Goal: Task Accomplishment & Management: Complete application form

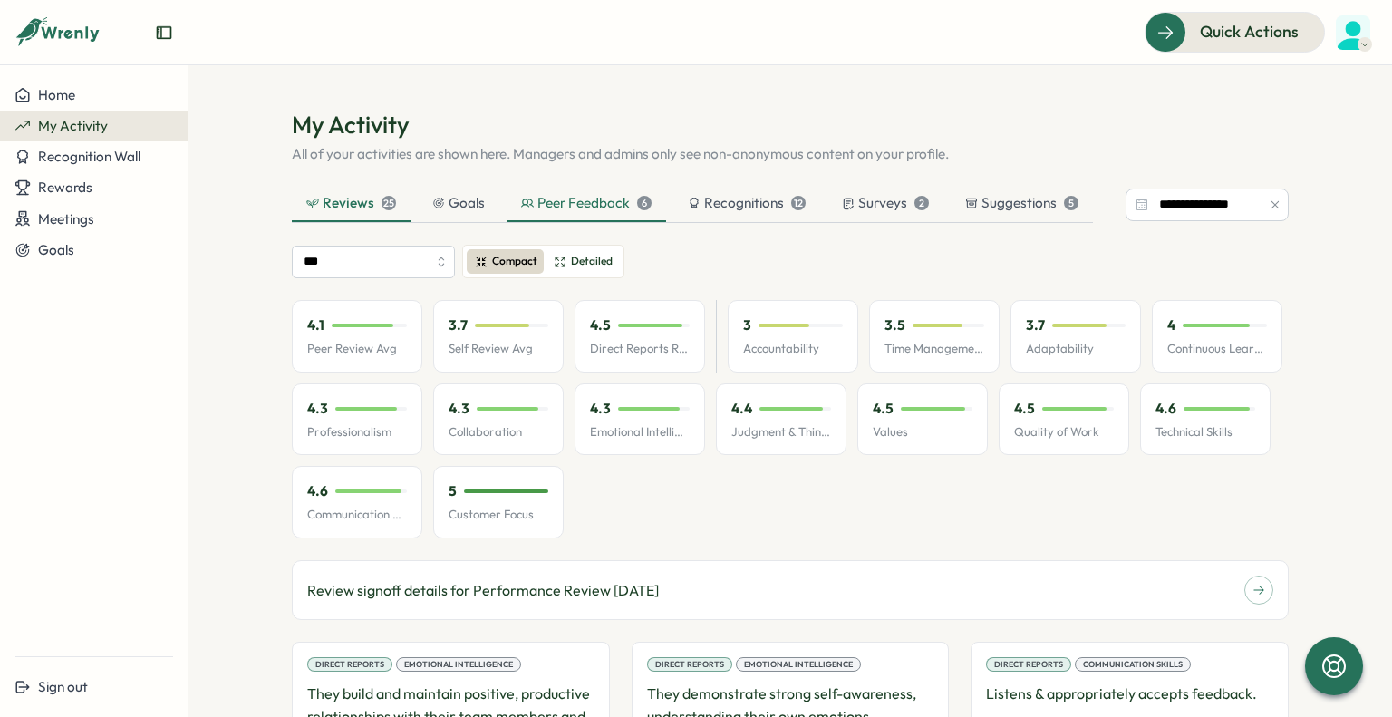
click at [603, 215] on div "Peer Feedback 6" at bounding box center [586, 204] width 159 height 36
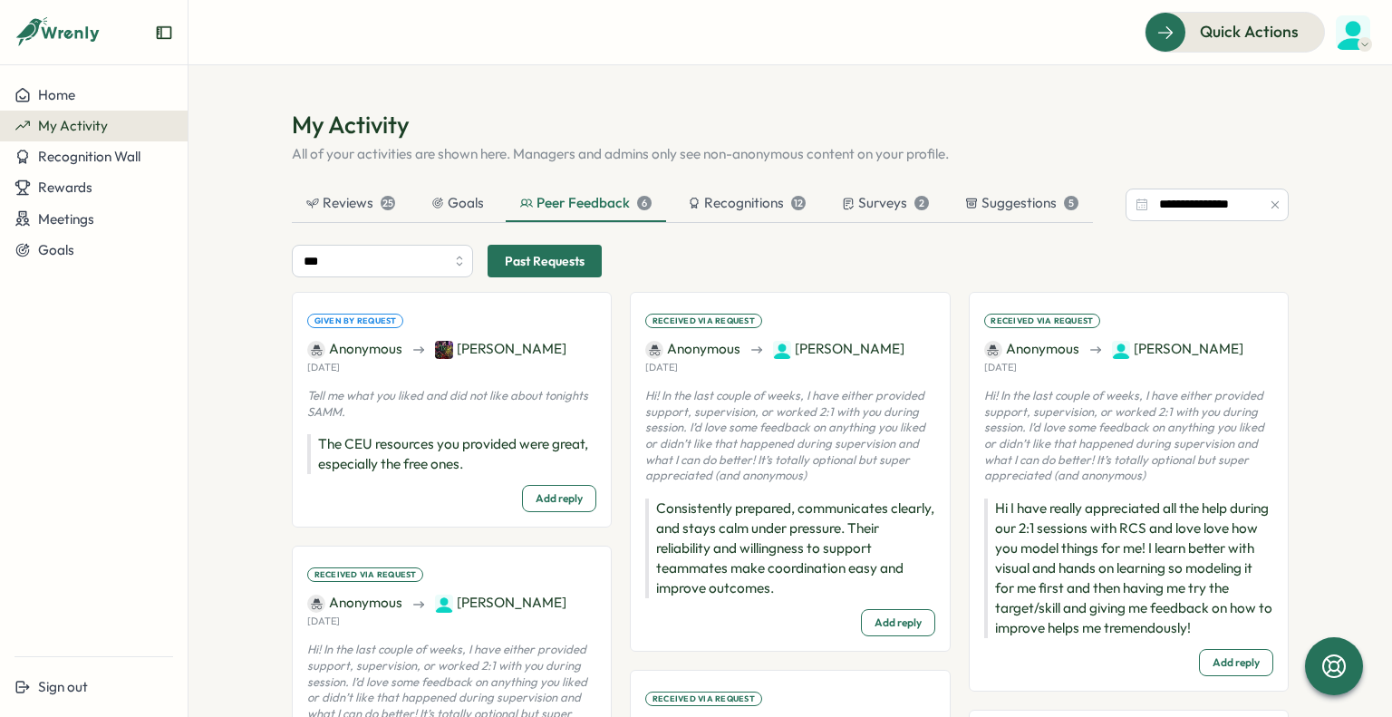
scroll to position [34, 0]
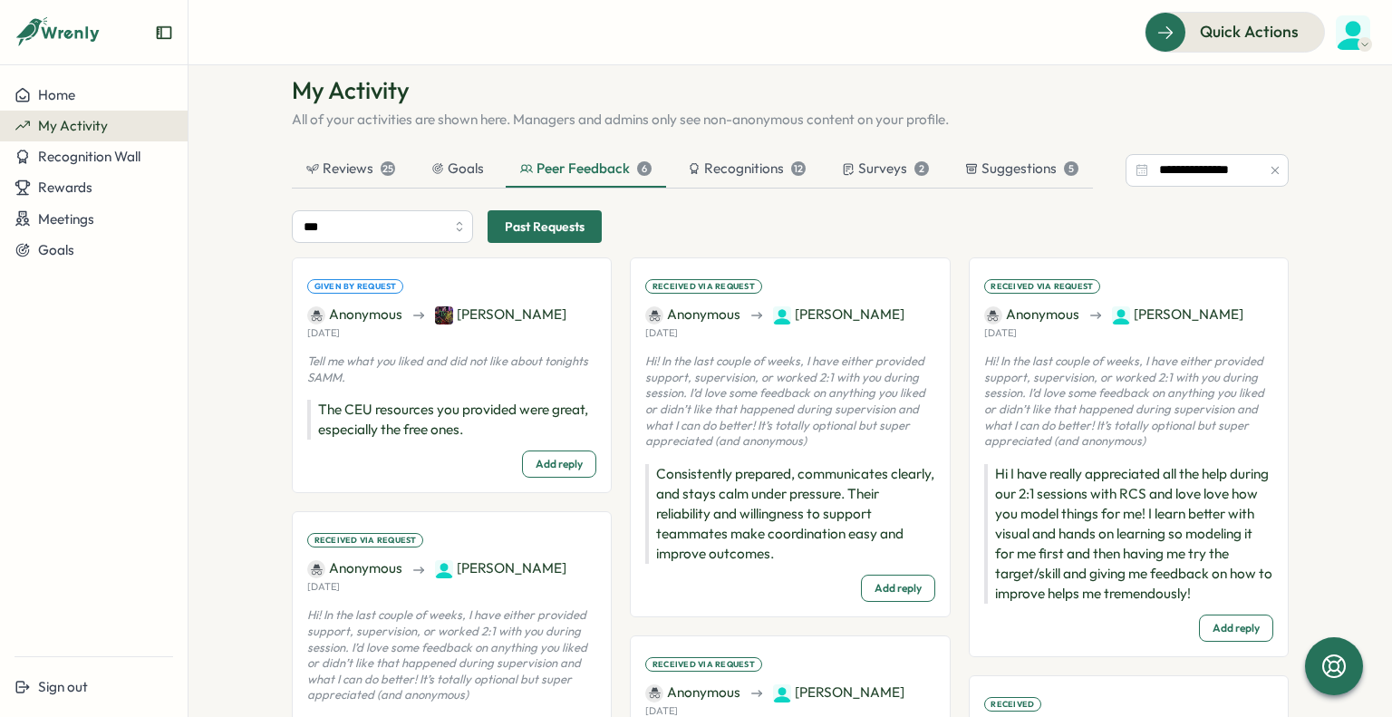
click at [529, 233] on span "Past Requests" at bounding box center [545, 226] width 80 height 31
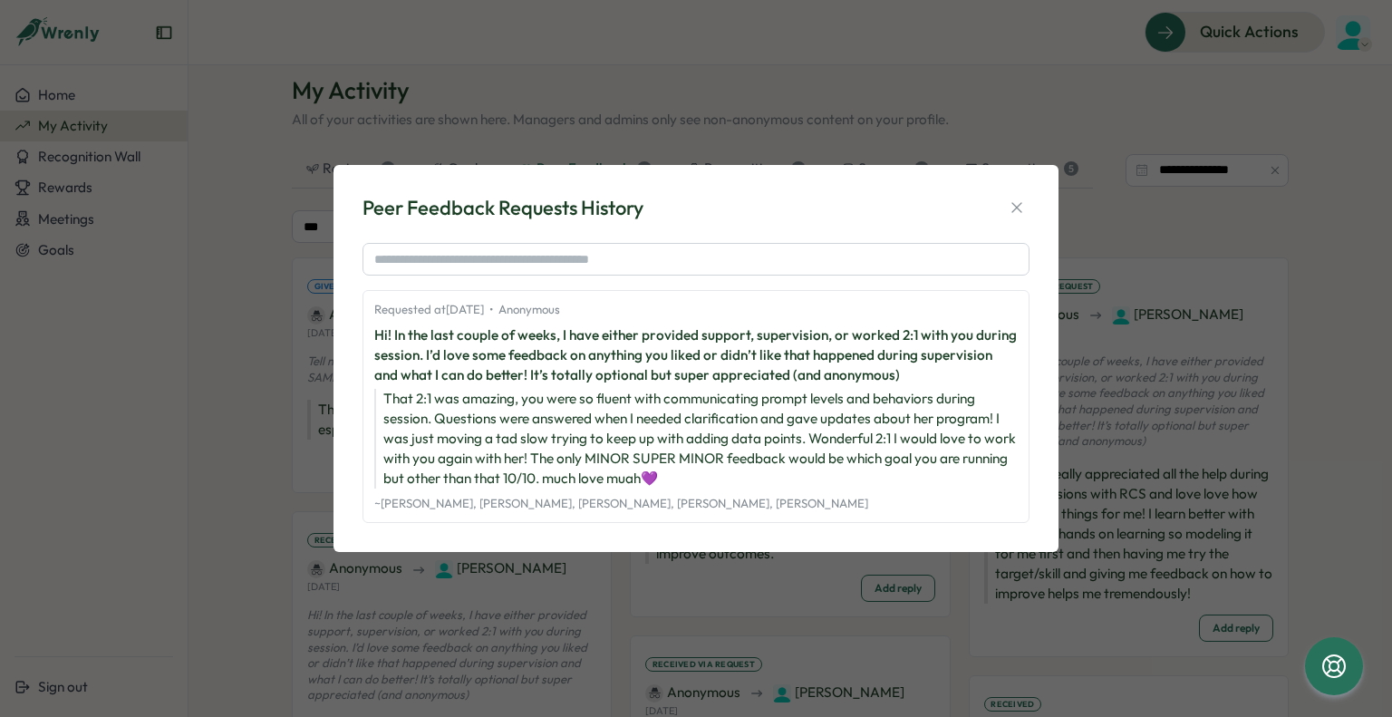
click at [993, 221] on div "Peer Feedback Requests History" at bounding box center [695, 208] width 667 height 28
click at [1005, 212] on button "button" at bounding box center [1016, 207] width 25 height 25
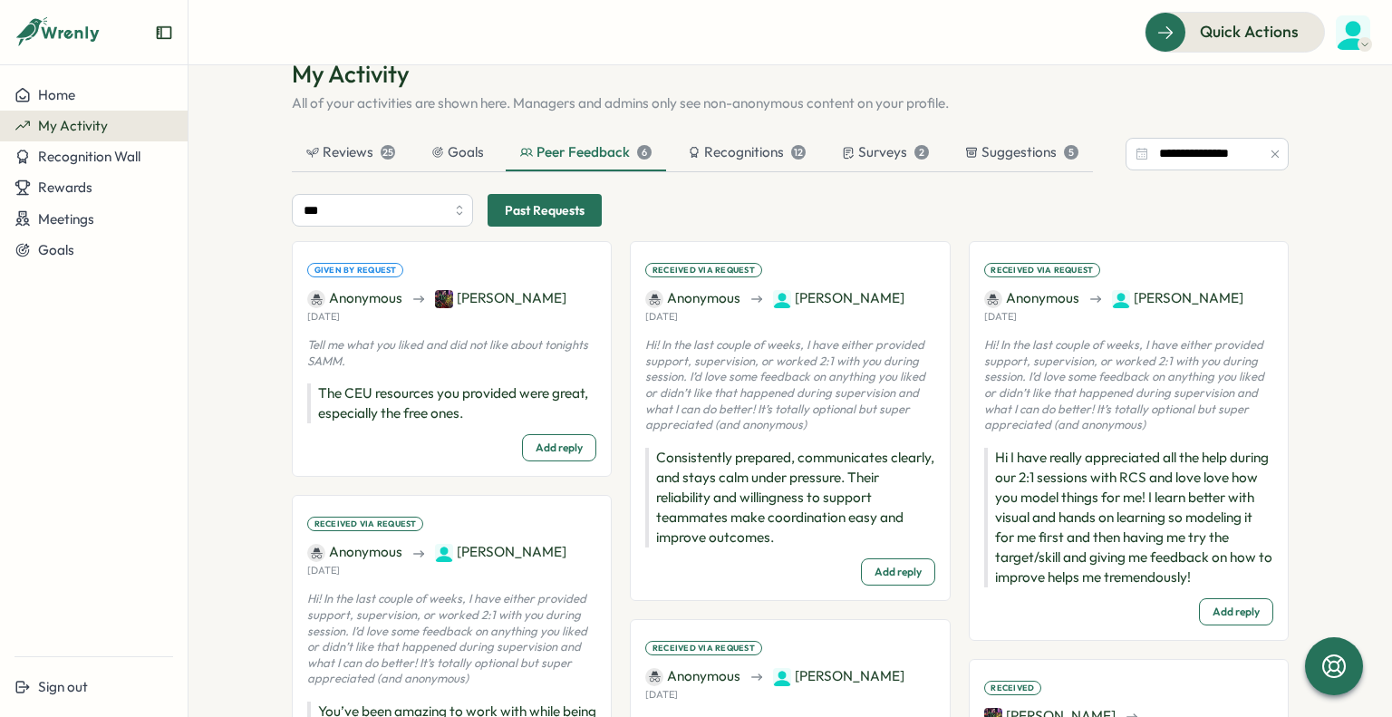
scroll to position [58, 0]
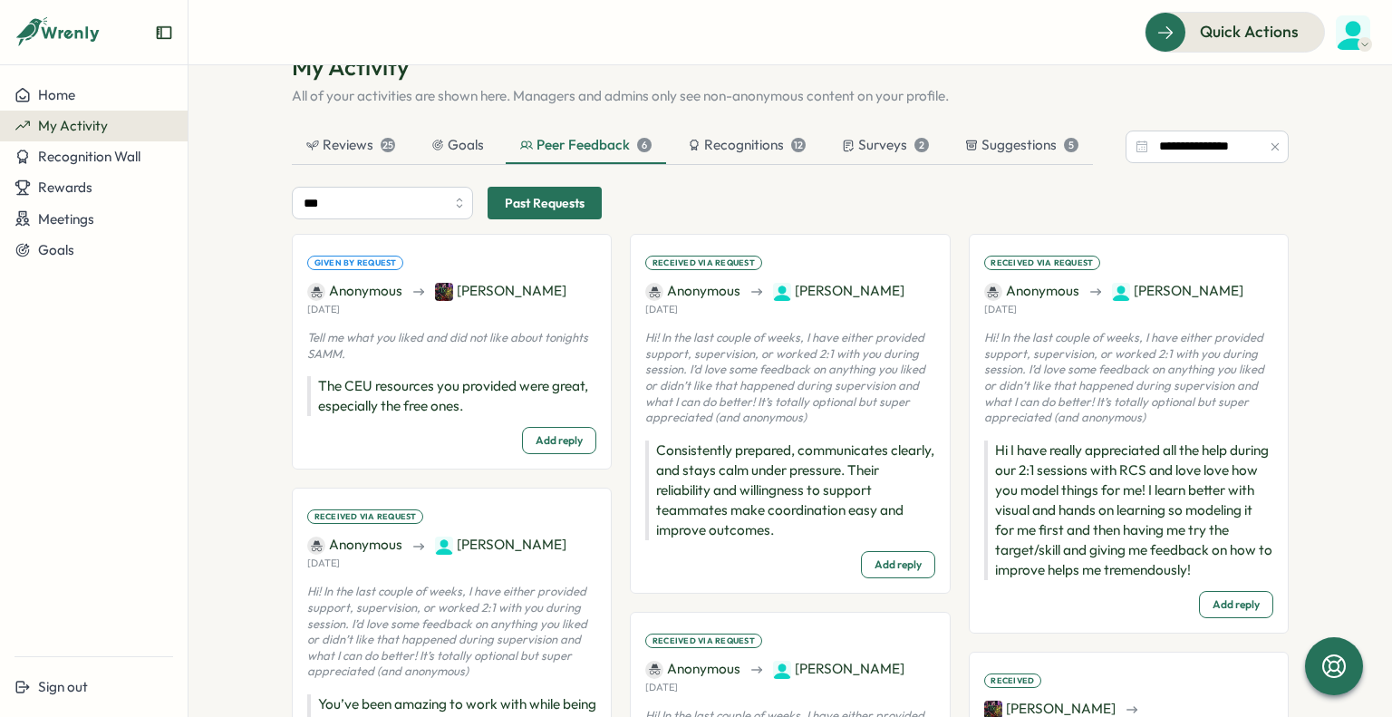
click at [1106, 496] on p "Hi I have really appreciated all the help during our 2:1 sessions with RCS and …" at bounding box center [1128, 510] width 289 height 140
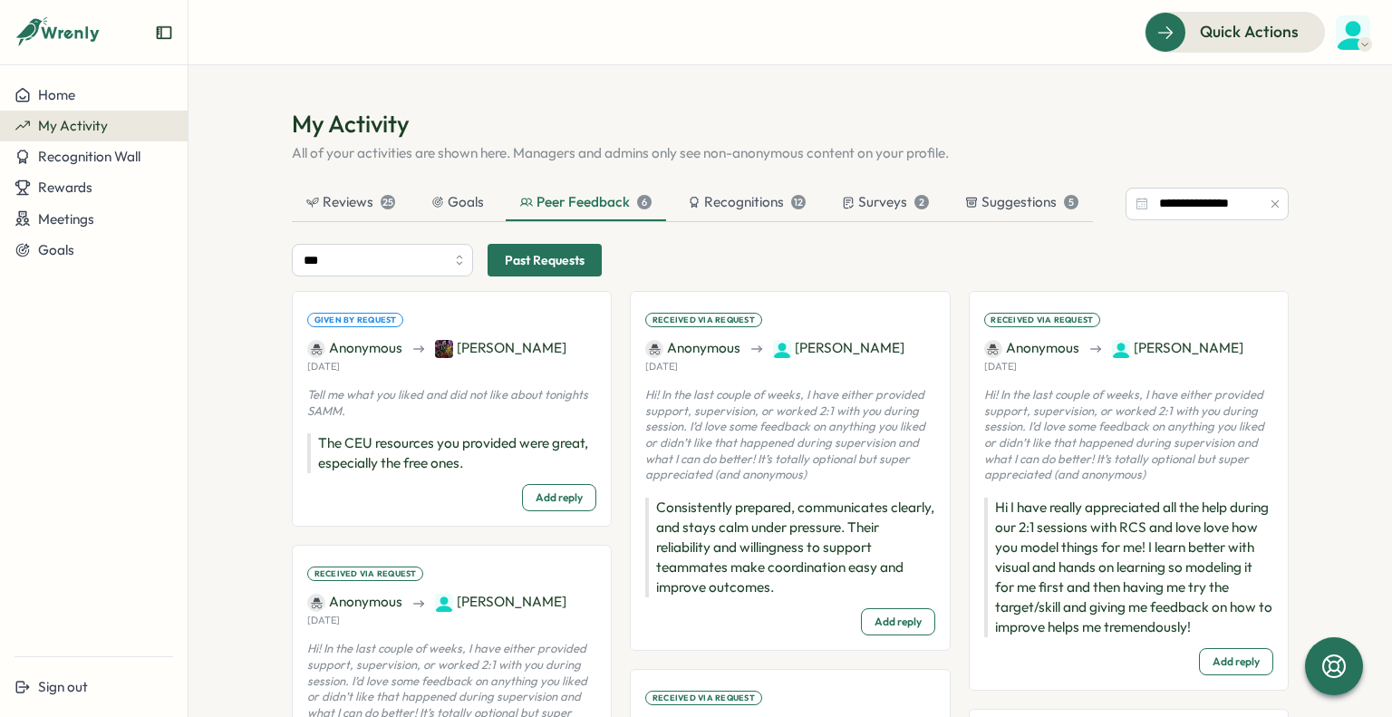
scroll to position [0, 0]
click at [75, 153] on span "Recognition Wall" at bounding box center [89, 156] width 102 height 17
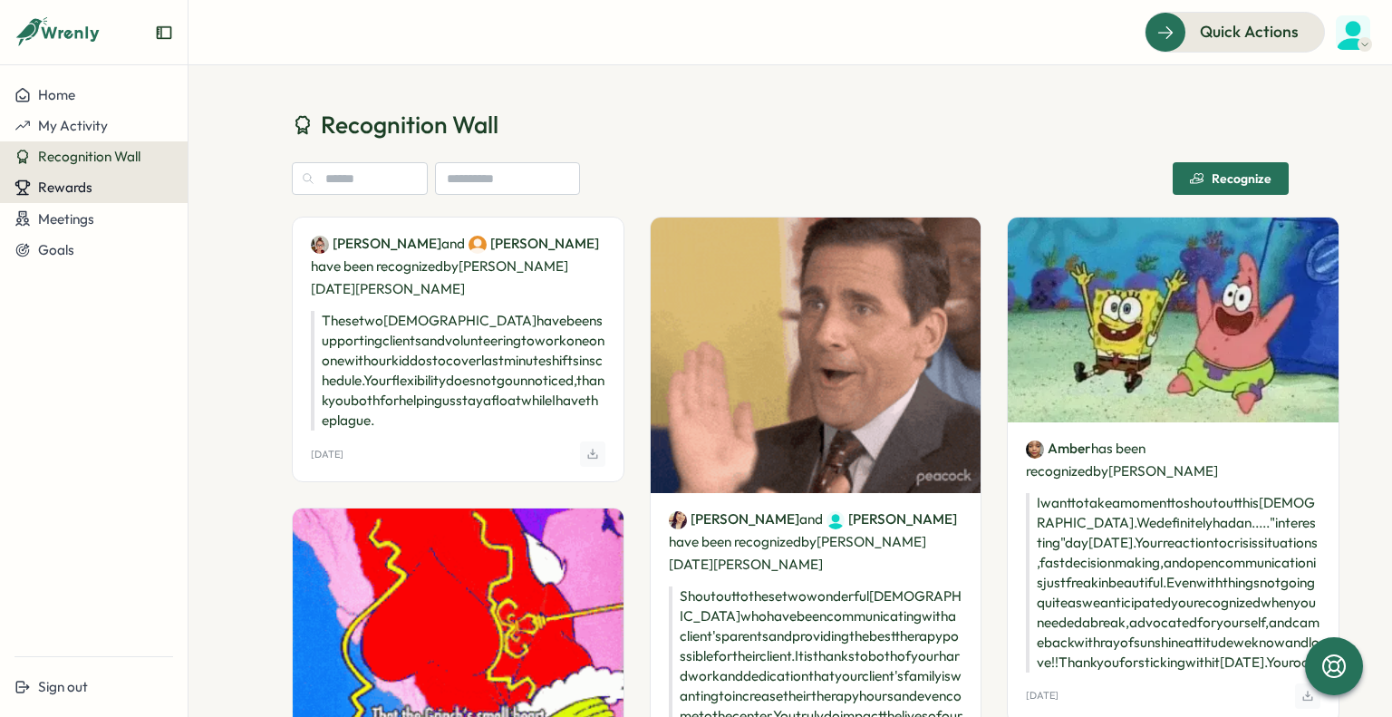
click at [89, 195] on span "Rewards" at bounding box center [65, 187] width 54 height 17
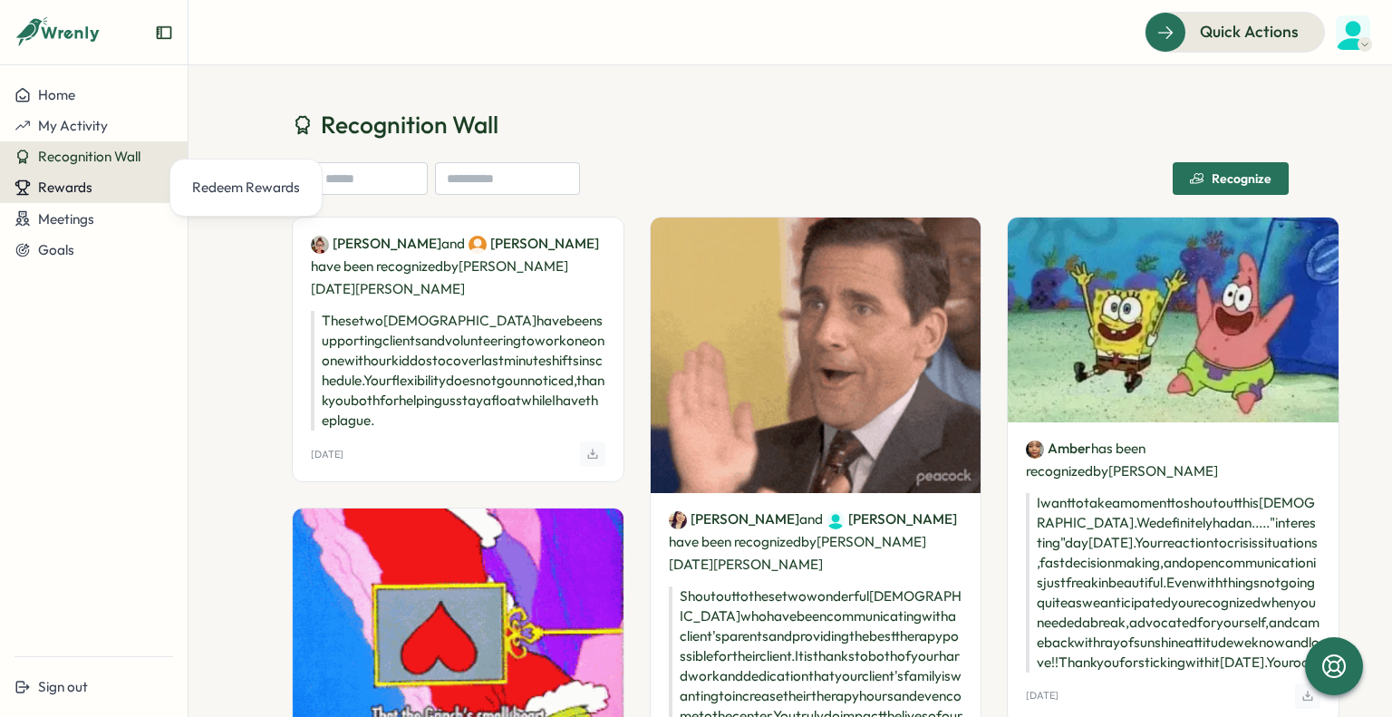
click at [89, 195] on span "Rewards" at bounding box center [65, 187] width 54 height 17
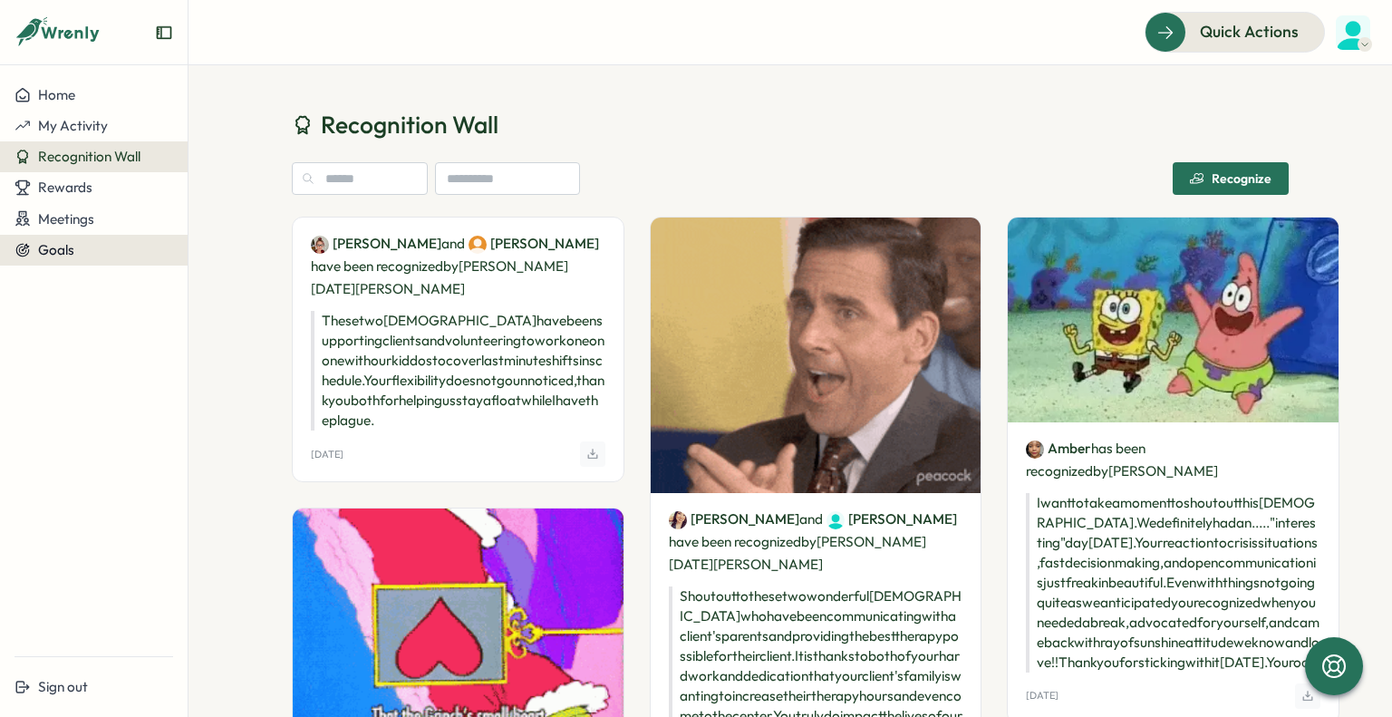
click at [76, 253] on div "Goals" at bounding box center [93, 250] width 159 height 16
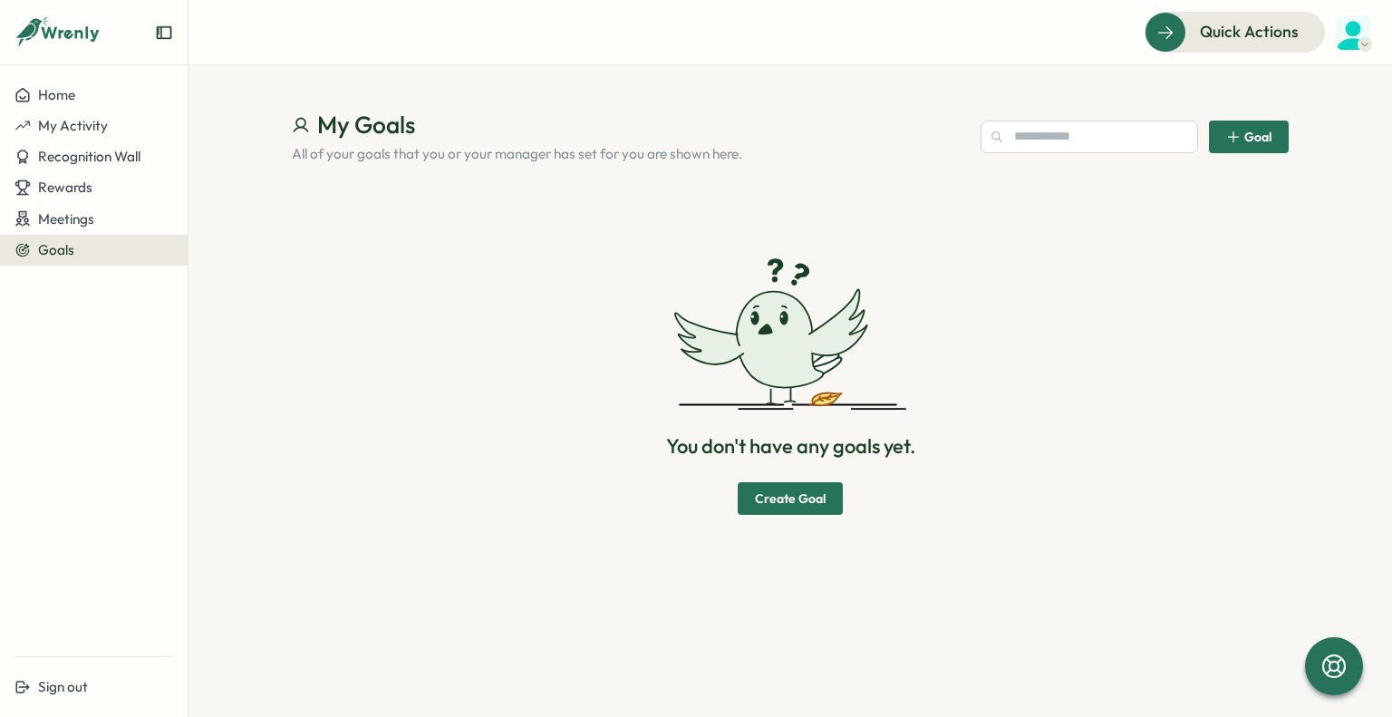
click at [777, 490] on span "Create Goal" at bounding box center [790, 498] width 71 height 31
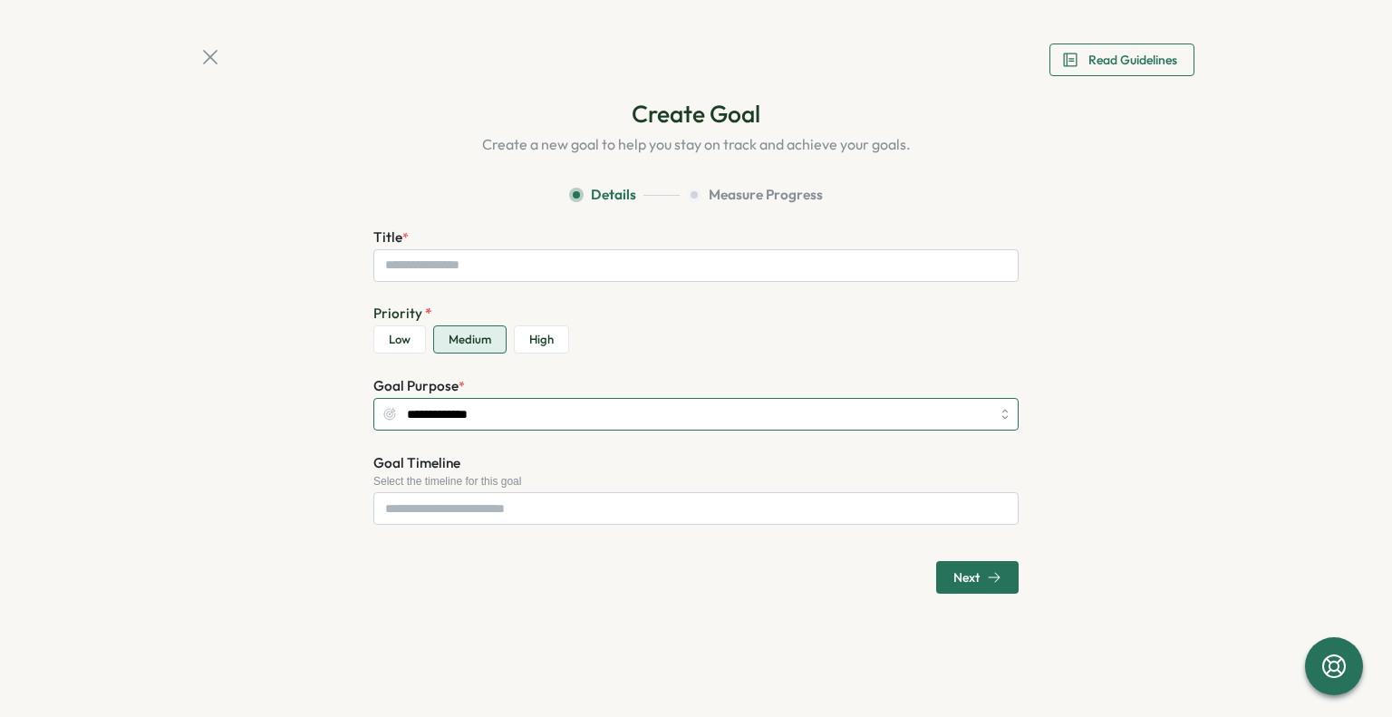
click at [590, 422] on input "**********" at bounding box center [695, 414] width 645 height 33
click at [547, 418] on input "**********" at bounding box center [695, 414] width 645 height 33
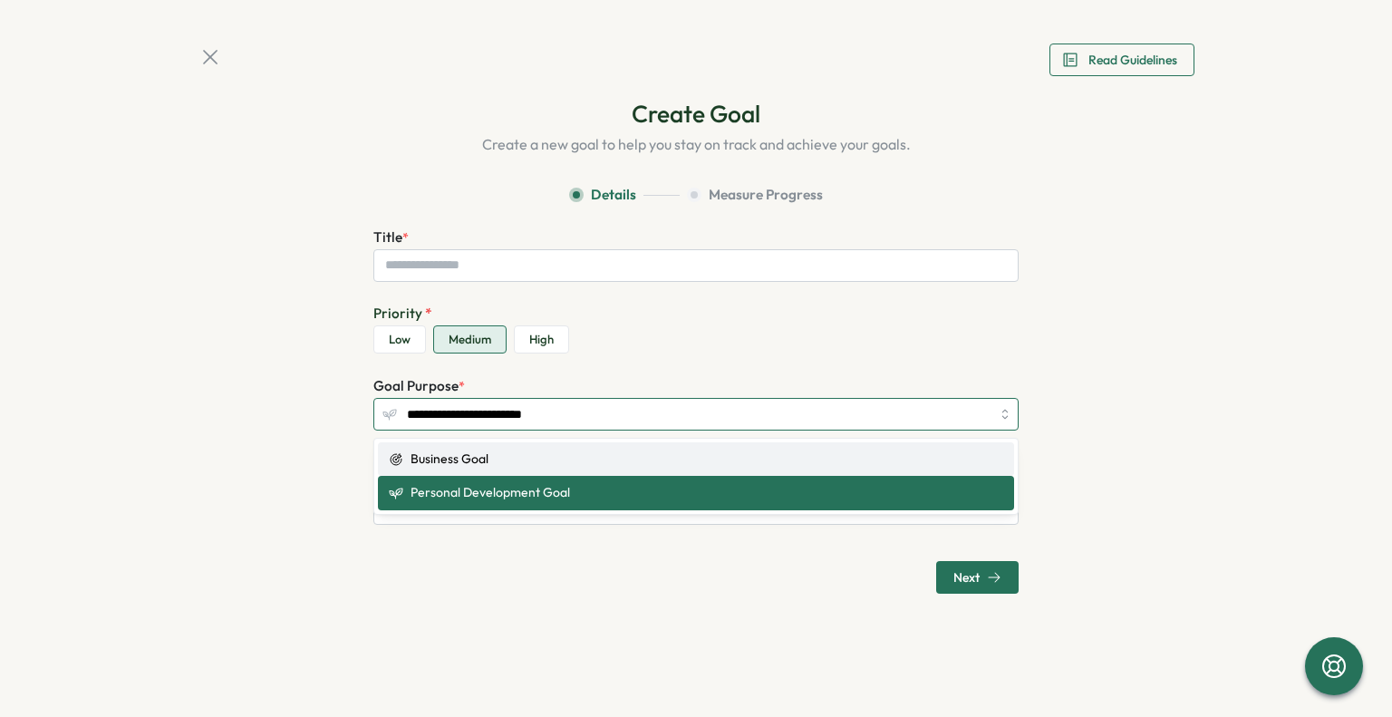
type input "**********"
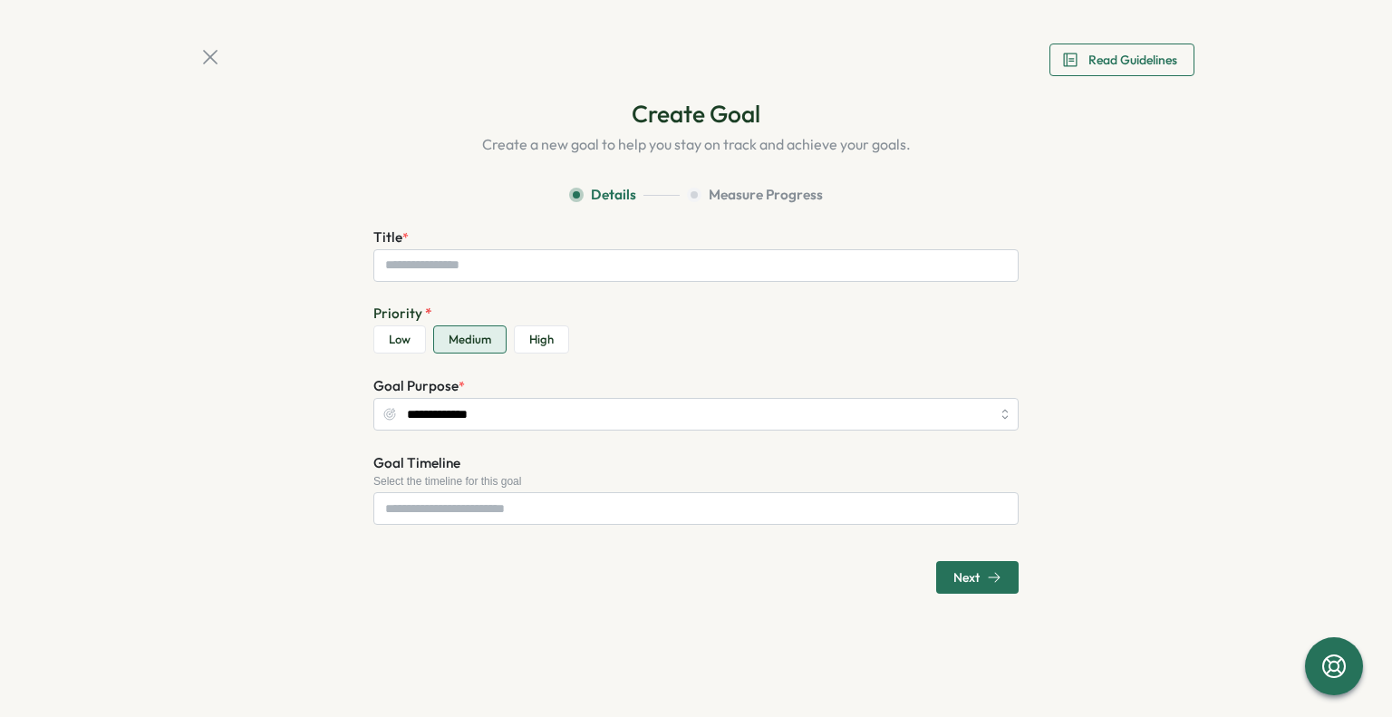
click at [213, 61] on icon at bounding box center [210, 56] width 25 height 25
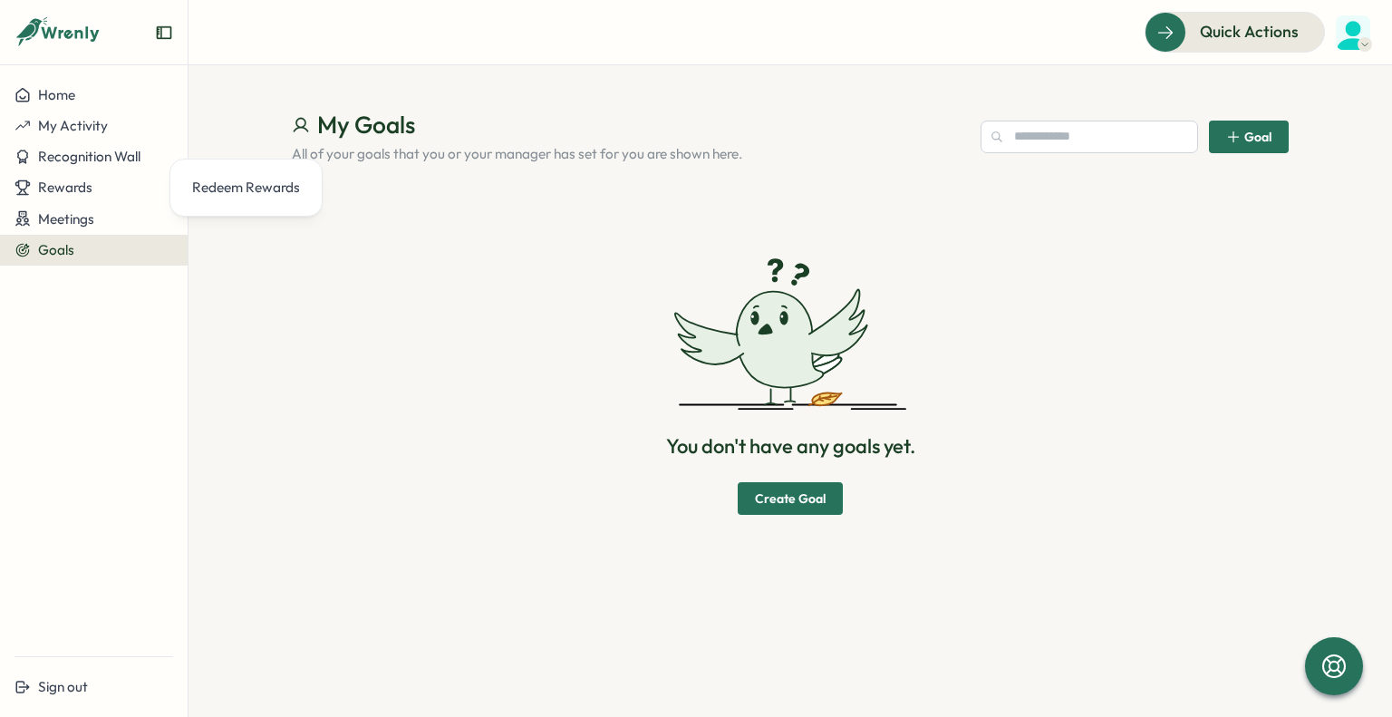
click at [503, 290] on div "You don't have any goals yet. Create Goal" at bounding box center [790, 386] width 997 height 401
click at [70, 88] on span "Home" at bounding box center [56, 94] width 37 height 17
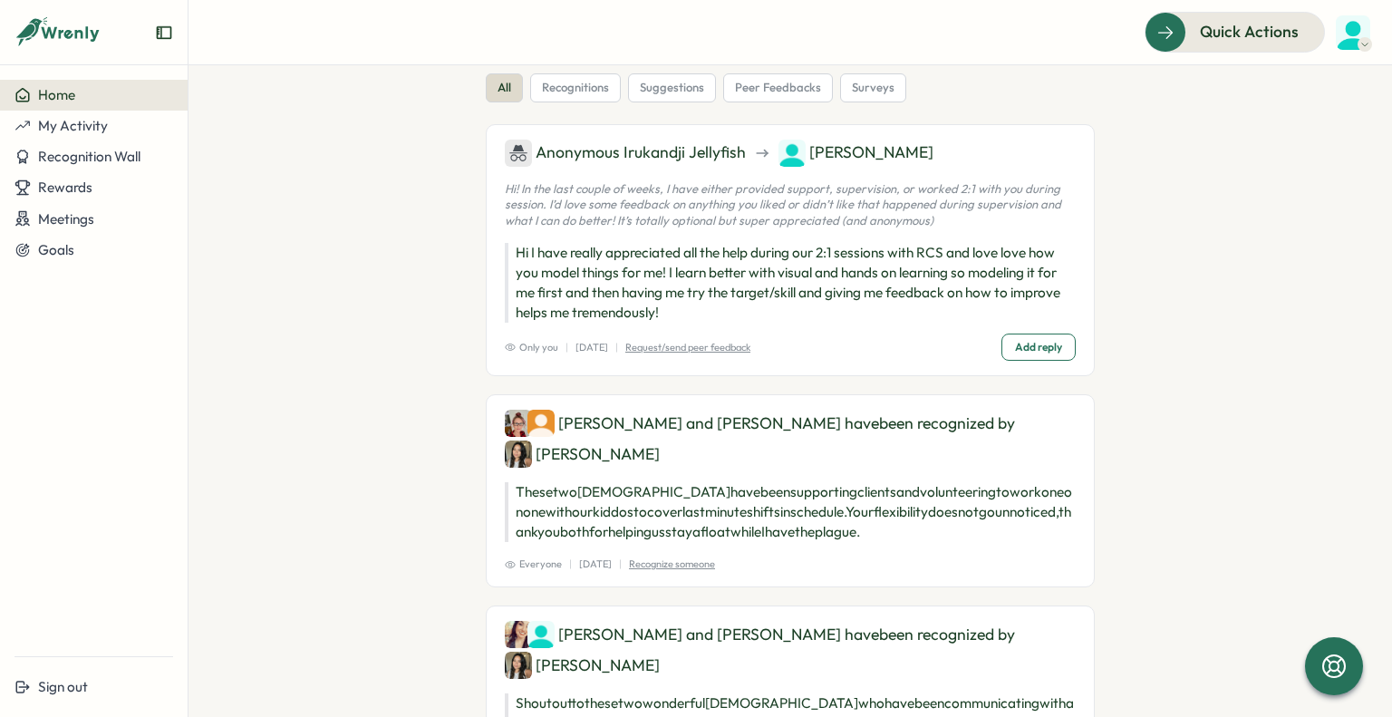
scroll to position [36, 0]
click at [535, 346] on span "Only you" at bounding box center [531, 346] width 53 height 15
click at [36, 92] on div "Home" at bounding box center [44, 95] width 61 height 16
